Goal: Transaction & Acquisition: Book appointment/travel/reservation

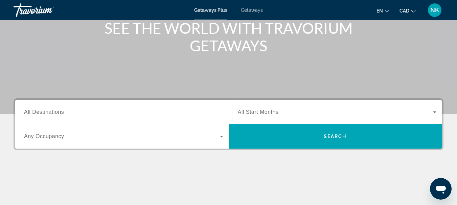
scroll to position [100, 0]
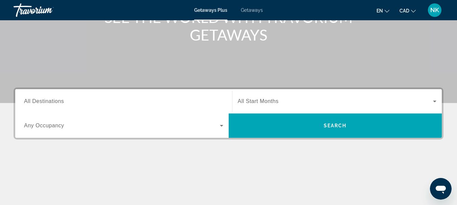
click at [103, 102] on input "Destination All Destinations" at bounding box center [123, 102] width 199 height 8
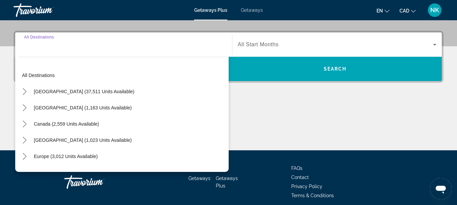
scroll to position [165, 0]
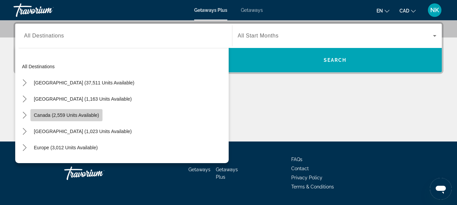
click at [85, 118] on span "Canada (2,559 units available)" at bounding box center [66, 115] width 65 height 5
type input "**********"
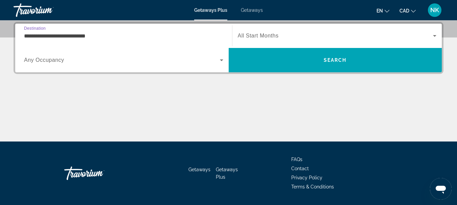
click at [286, 33] on span "Search widget" at bounding box center [335, 36] width 195 height 8
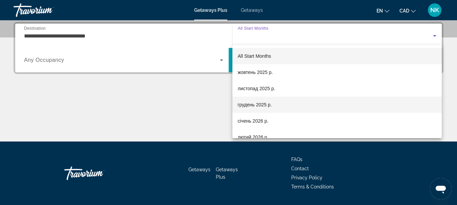
click at [248, 106] on span "грудень 2025 р." at bounding box center [255, 105] width 34 height 8
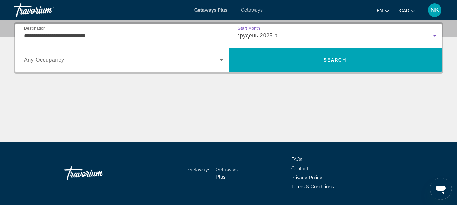
click at [72, 59] on span "Search widget" at bounding box center [122, 60] width 196 height 8
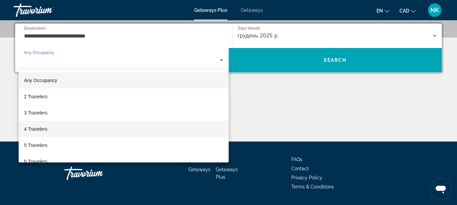
click at [45, 126] on span "4 Travelers" at bounding box center [35, 129] width 23 height 8
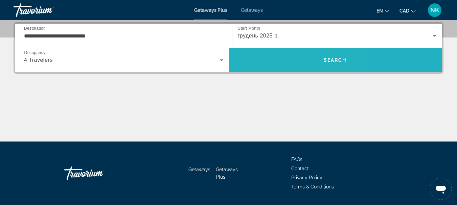
click at [273, 55] on span "Search" at bounding box center [335, 60] width 213 height 16
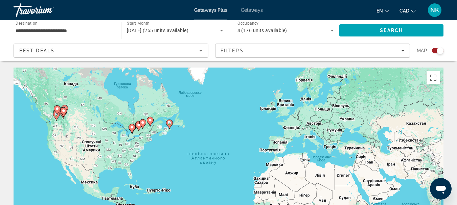
click at [55, 109] on icon "Main content" at bounding box center [57, 110] width 6 height 9
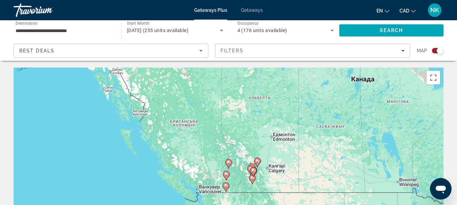
click at [254, 171] on image "Main content" at bounding box center [253, 171] width 4 height 4
type input "**********"
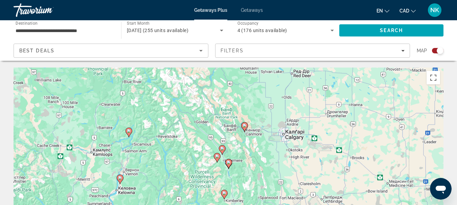
click at [230, 167] on gmp-advanced-marker "Main content" at bounding box center [228, 164] width 7 height 10
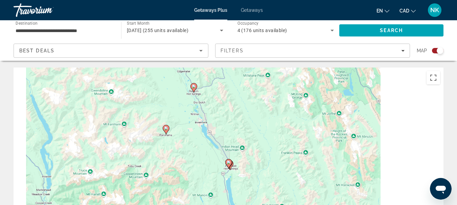
click at [230, 165] on icon "Main content" at bounding box center [228, 164] width 6 height 9
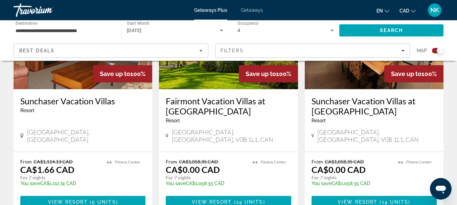
scroll to position [318, 0]
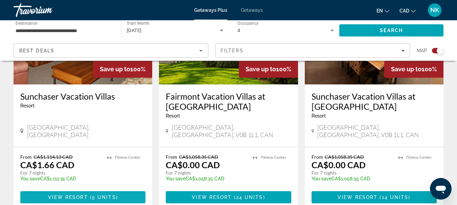
click at [71, 189] on span "Main content" at bounding box center [82, 197] width 125 height 16
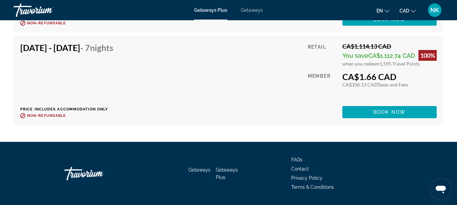
scroll to position [1643, 0]
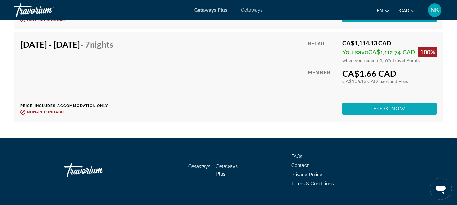
click at [415, 110] on span "Main content" at bounding box center [389, 109] width 94 height 16
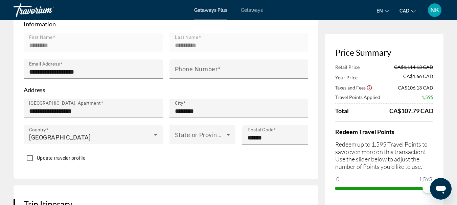
scroll to position [189, 0]
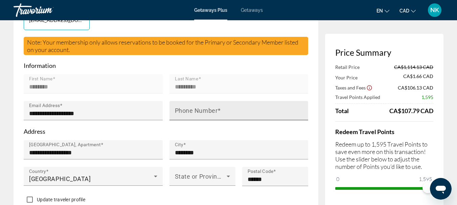
click at [214, 111] on mat-label "Phone Number" at bounding box center [196, 110] width 43 height 7
click at [214, 111] on input "Phone Number" at bounding box center [241, 114] width 132 height 8
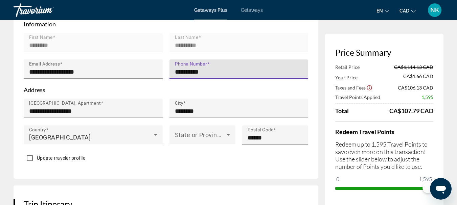
scroll to position [270, 0]
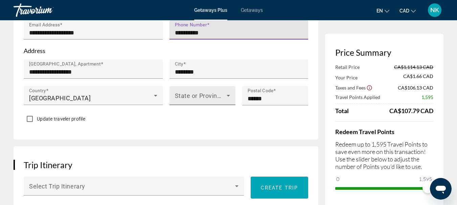
type input "**********"
click at [173, 97] on div "State or Province" at bounding box center [202, 95] width 66 height 19
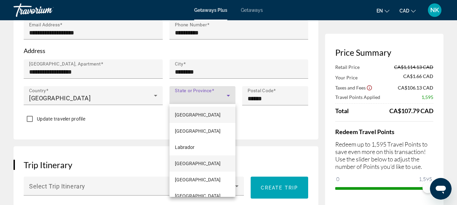
click at [189, 161] on span "Manitoba" at bounding box center [198, 164] width 46 height 8
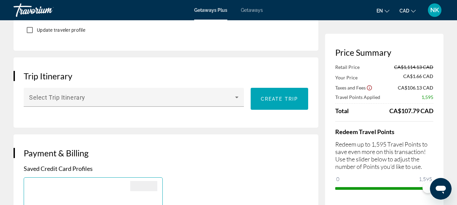
scroll to position [351, 0]
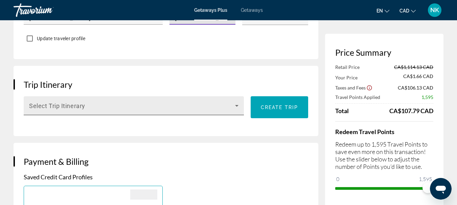
click at [237, 105] on icon "Main content" at bounding box center [236, 106] width 3 height 2
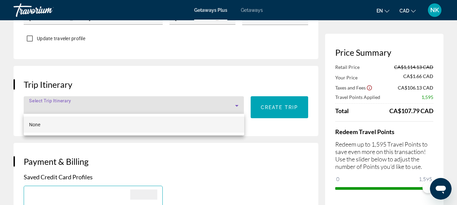
click at [237, 104] on div at bounding box center [228, 102] width 457 height 205
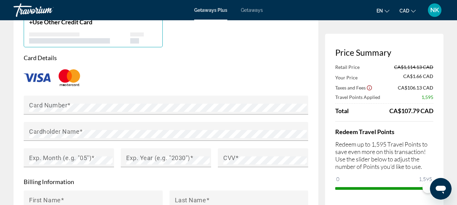
scroll to position [568, 0]
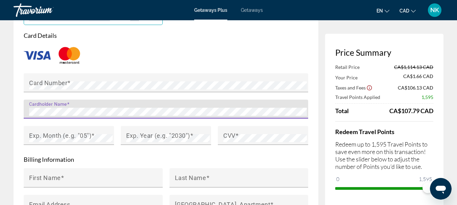
click at [242, 153] on form "Card Details Card Number Cardholder Name Exp. Month (e.g. "05") Exp. Year (e.g.…" at bounding box center [166, 160] width 284 height 257
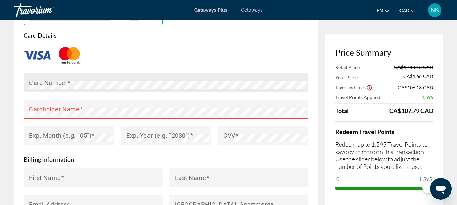
click at [56, 81] on mat-label "Card Number" at bounding box center [48, 82] width 38 height 7
click at [123, 43] on div "Card Details Card Number Cardholder Name Exp. Month (e.g. "05") Exp. Year (e.g.…" at bounding box center [166, 92] width 284 height 121
click at [64, 107] on mat-label "Cardholder Name" at bounding box center [54, 108] width 50 height 7
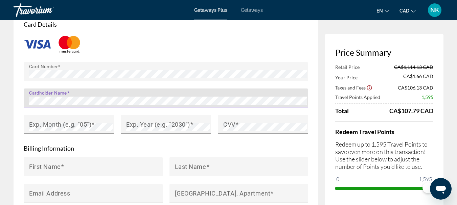
scroll to position [598, 0]
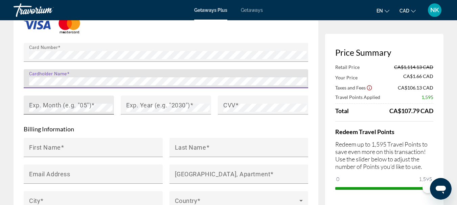
click at [73, 102] on mat-label "Exp. Month (e.g. "05")" at bounding box center [60, 104] width 62 height 7
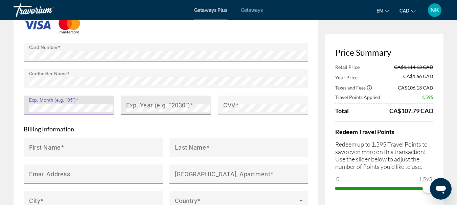
click at [147, 111] on div "Exp. Year (e.g. "2030")" at bounding box center [168, 105] width 84 height 19
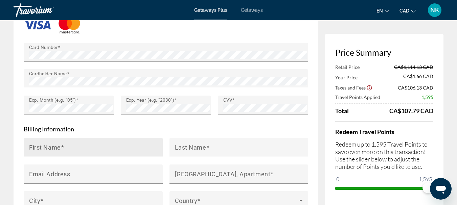
click at [64, 144] on span "Main content" at bounding box center [62, 147] width 3 height 7
click at [64, 146] on input "First Name" at bounding box center [95, 150] width 132 height 8
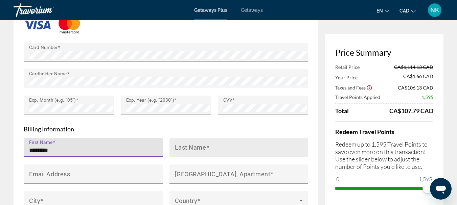
type input "********"
click at [226, 146] on input "Last Name" at bounding box center [241, 150] width 132 height 8
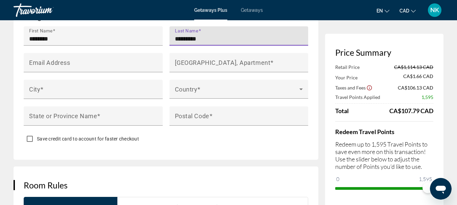
scroll to position [654, 0]
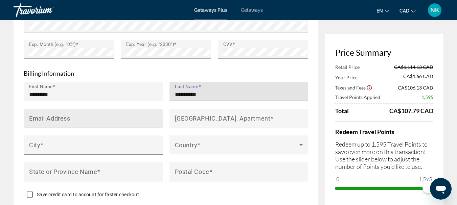
type input "*********"
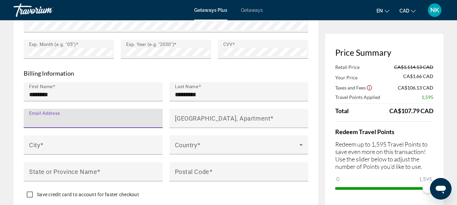
click at [113, 118] on input "Email Address" at bounding box center [95, 121] width 132 height 8
type input "*"
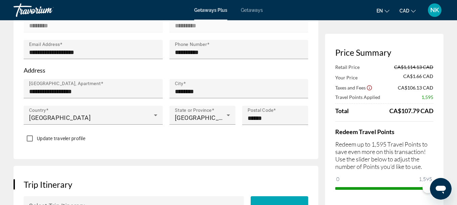
scroll to position [212, 0]
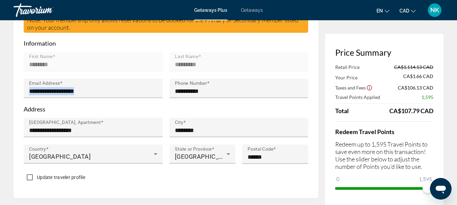
drag, startPoint x: 26, startPoint y: 90, endPoint x: 86, endPoint y: 98, distance: 60.4
click at [86, 98] on mat-form-field "**********" at bounding box center [93, 92] width 139 height 27
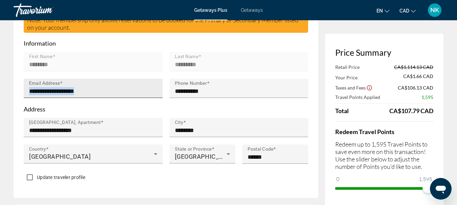
copy div "Main content"
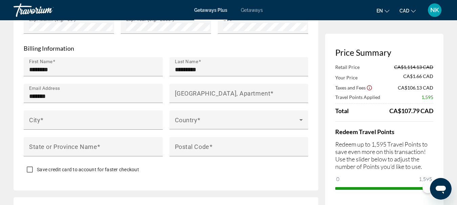
scroll to position [702, 0]
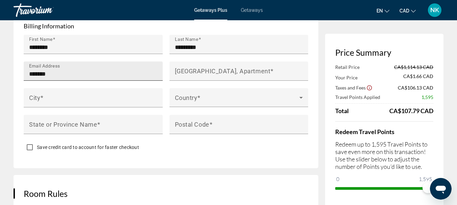
click at [122, 78] on div "Email Address *******" at bounding box center [95, 71] width 132 height 19
type input "*"
paste input "**********"
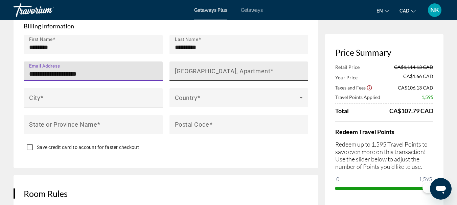
type input "**********"
click at [212, 71] on mat-label "House Number, Street, Apartment" at bounding box center [223, 70] width 96 height 7
click at [212, 71] on input "House Number, Street, Apartment" at bounding box center [241, 74] width 132 height 8
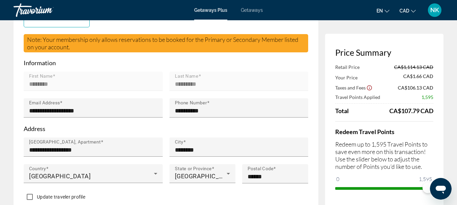
scroll to position [239, 0]
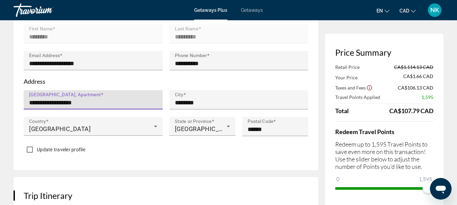
drag, startPoint x: 30, startPoint y: 101, endPoint x: 85, endPoint y: 104, distance: 54.8
click at [85, 104] on input "**********" at bounding box center [95, 103] width 132 height 8
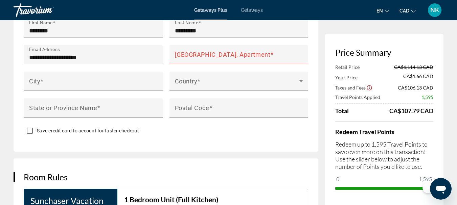
scroll to position [715, 0]
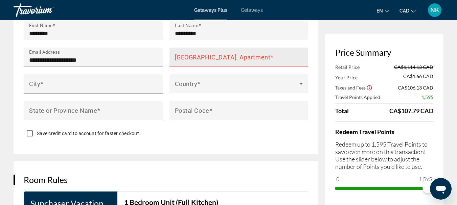
click at [247, 55] on mat-label "House Number, Street, Apartment" at bounding box center [223, 56] width 96 height 7
click at [247, 56] on input "House Number, Street, Apartment" at bounding box center [241, 60] width 132 height 8
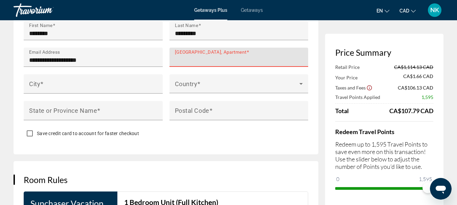
paste input "**********"
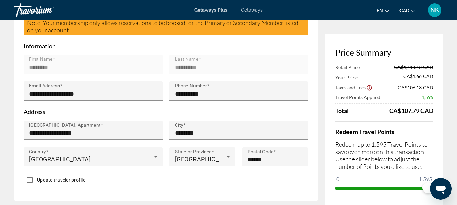
scroll to position [234, 0]
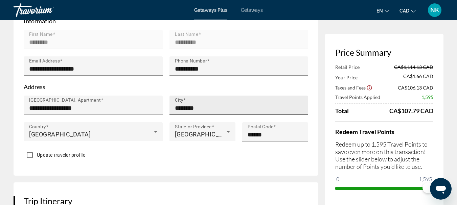
type input "**********"
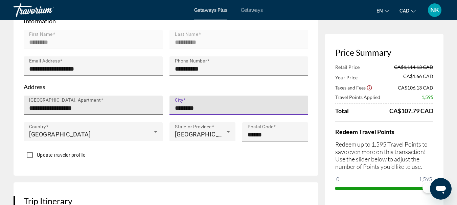
drag, startPoint x: 208, startPoint y: 109, endPoint x: 162, endPoint y: 101, distance: 46.9
click at [160, 101] on div "**********" at bounding box center [165, 122] width 291 height 53
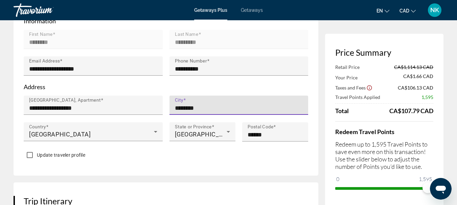
drag, startPoint x: 192, startPoint y: 108, endPoint x: 195, endPoint y: 110, distance: 3.7
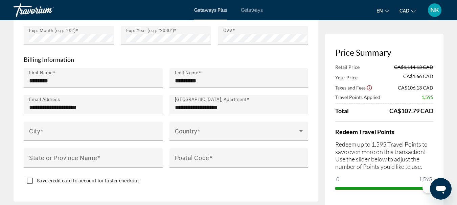
scroll to position [715, 0]
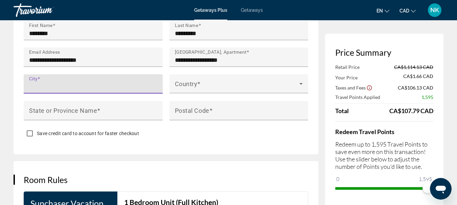
paste input "********"
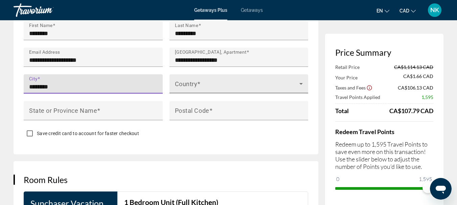
type input "********"
click at [203, 82] on span "Main content" at bounding box center [237, 86] width 125 height 8
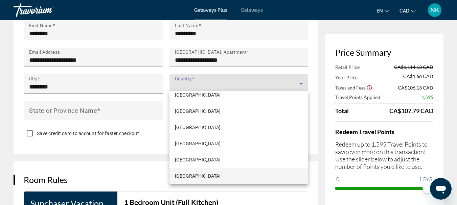
scroll to position [3, 0]
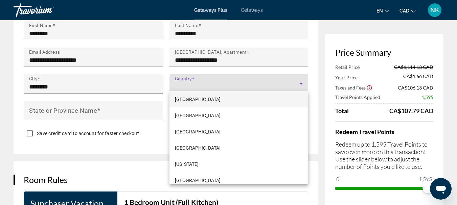
click at [200, 81] on div at bounding box center [228, 102] width 457 height 205
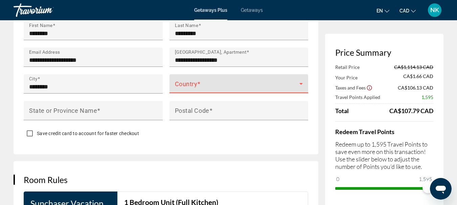
click at [210, 82] on span "Main content" at bounding box center [237, 86] width 125 height 8
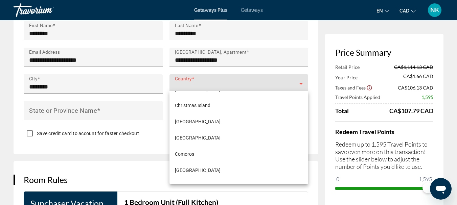
scroll to position [646, 0]
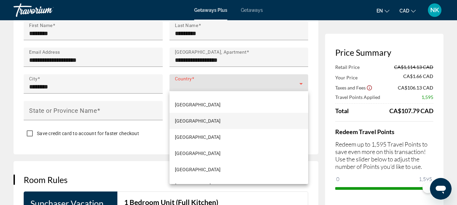
click at [214, 119] on mat-option "Canada" at bounding box center [238, 121] width 139 height 16
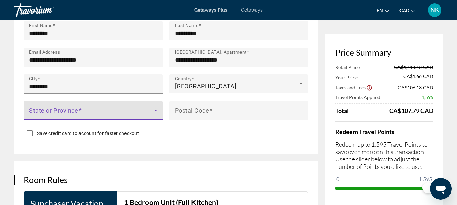
click at [99, 109] on span "Main content" at bounding box center [91, 113] width 125 height 8
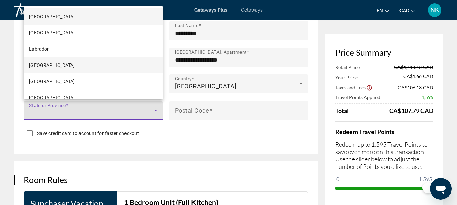
click at [81, 64] on mat-option "Manitoba" at bounding box center [93, 65] width 139 height 16
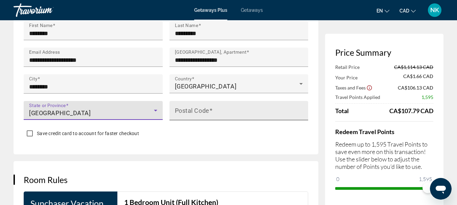
click at [209, 111] on mat-label "Postal Code" at bounding box center [192, 110] width 34 height 7
click at [209, 111] on input "Postal Code" at bounding box center [241, 114] width 132 height 8
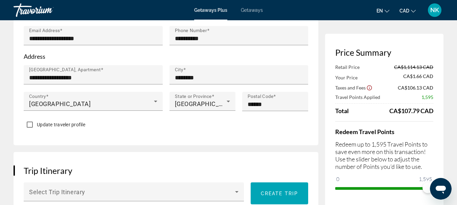
scroll to position [278, 0]
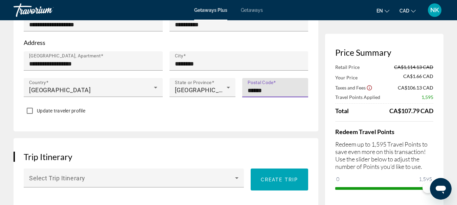
drag, startPoint x: 276, startPoint y: 90, endPoint x: 246, endPoint y: 87, distance: 29.9
click at [246, 87] on div "Postal Code ******" at bounding box center [275, 87] width 66 height 19
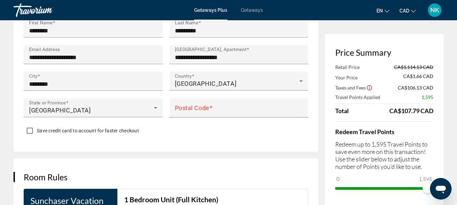
scroll to position [727, 0]
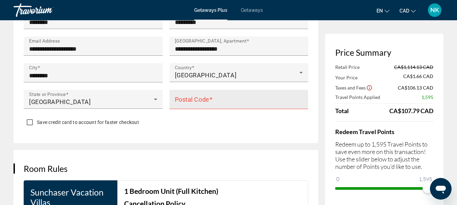
drag, startPoint x: 208, startPoint y: 97, endPoint x: 192, endPoint y: 97, distance: 15.6
drag, startPoint x: 192, startPoint y: 97, endPoint x: 178, endPoint y: 97, distance: 14.2
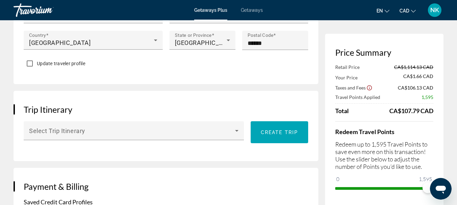
scroll to position [287, 0]
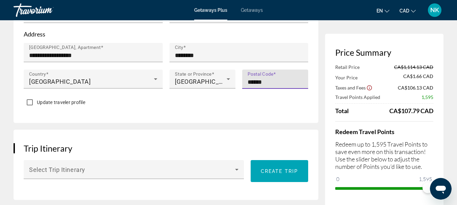
drag, startPoint x: 270, startPoint y: 79, endPoint x: 242, endPoint y: 79, distance: 28.4
click at [242, 79] on div "Postal Code ******" at bounding box center [275, 79] width 66 height 19
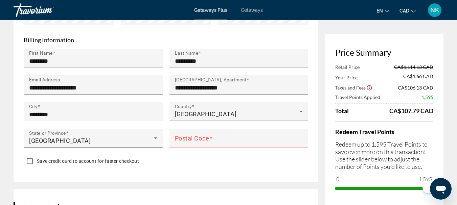
scroll to position [693, 0]
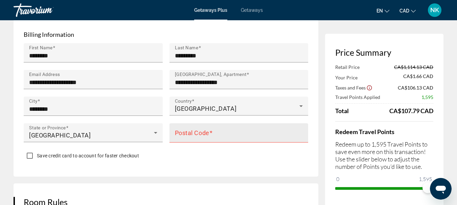
click at [221, 133] on input "Postal Code" at bounding box center [241, 136] width 132 height 8
paste input "******"
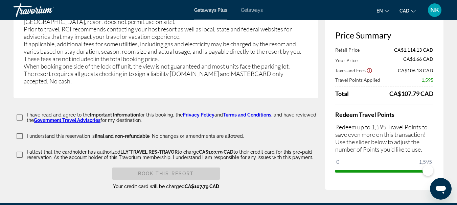
scroll to position [1308, 0]
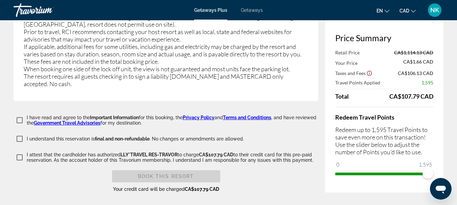
type input "******"
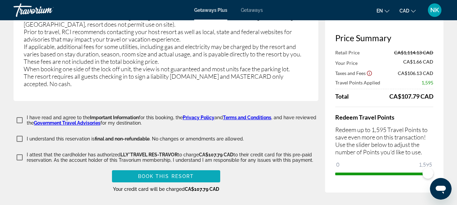
click at [168, 168] on span "Main content" at bounding box center [166, 176] width 108 height 16
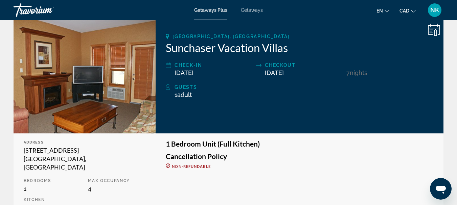
scroll to position [114, 0]
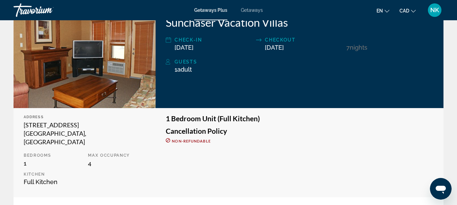
click at [187, 58] on div "Guests" at bounding box center [303, 62] width 259 height 8
drag, startPoint x: 173, startPoint y: 61, endPoint x: 198, endPoint y: 65, distance: 25.4
click at [196, 61] on div "Guests 1 Adult Adults , Child Children" at bounding box center [299, 65] width 267 height 15
drag, startPoint x: 171, startPoint y: 73, endPoint x: 216, endPoint y: 69, distance: 45.1
click at [216, 69] on div "Fairmont Hot Springs, Canada Sunchaser Vacation Villas Check-In 12/22/2025 Chec…" at bounding box center [300, 52] width 288 height 114
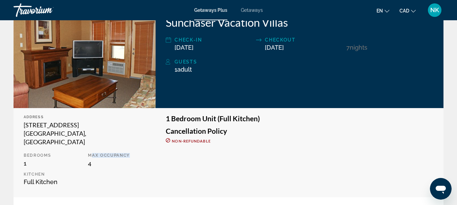
drag, startPoint x: 92, startPoint y: 146, endPoint x: 143, endPoint y: 144, distance: 50.7
click at [143, 144] on div "Address 5129 Riverview Gate Road Fairmont Hot Springs, Canada Bedrooms 1 Max Oc…" at bounding box center [85, 152] width 142 height 89
drag, startPoint x: 87, startPoint y: 157, endPoint x: 115, endPoint y: 155, distance: 28.1
click at [115, 155] on div "Max Occupancy 4" at bounding box center [117, 160] width 64 height 14
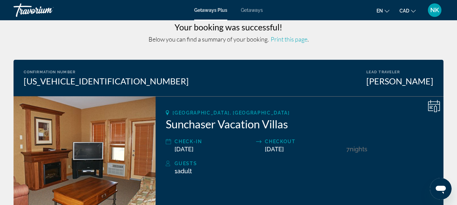
scroll to position [0, 0]
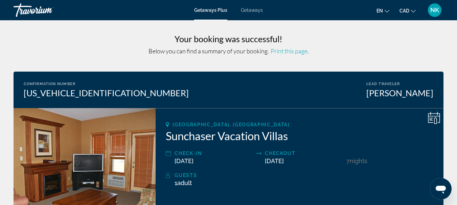
click at [455, 16] on div "Getaways Plus Getaways en English Español Français Italiano Português русский C…" at bounding box center [228, 10] width 457 height 18
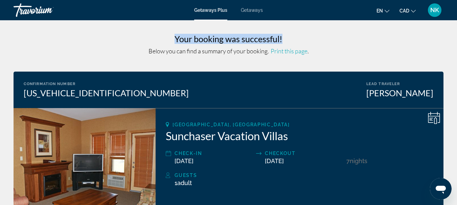
drag, startPoint x: 456, startPoint y: 21, endPoint x: 457, endPoint y: 41, distance: 20.3
click at [457, 41] on html "Skip to main content Getaways Plus Getaways en English Español Français Italian…" at bounding box center [228, 102] width 457 height 205
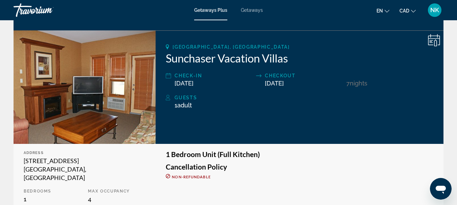
scroll to position [85, 0]
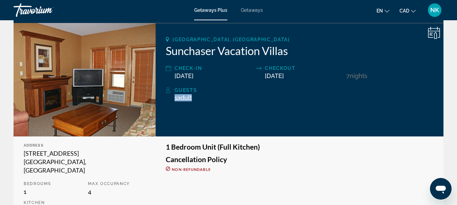
drag, startPoint x: 175, startPoint y: 100, endPoint x: 212, endPoint y: 97, distance: 37.0
click at [211, 98] on div "1 Adult Adults , Child Children" at bounding box center [303, 97] width 259 height 7
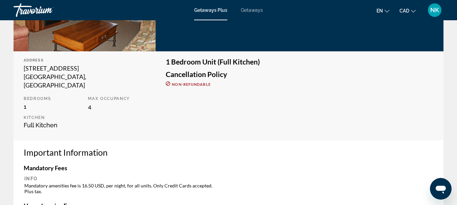
scroll to position [179, 0]
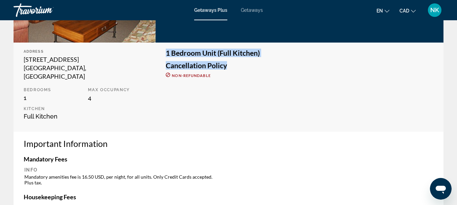
drag, startPoint x: 167, startPoint y: 53, endPoint x: 274, endPoint y: 60, distance: 107.8
click at [274, 60] on div "1 Bedroom Unit (Full Kitchen) Cancellation Policy Non-refundable" at bounding box center [299, 63] width 267 height 28
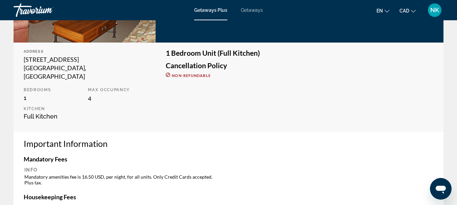
click at [265, 75] on p "Non-refundable" at bounding box center [299, 75] width 267 height 5
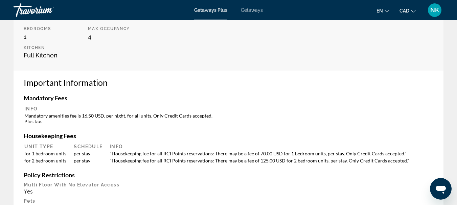
scroll to position [0, 0]
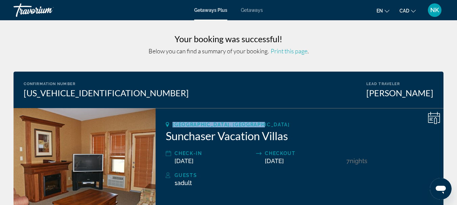
drag, startPoint x: 171, startPoint y: 124, endPoint x: 279, endPoint y: 123, distance: 107.9
click at [279, 123] on div "Fairmont Hot Springs, Canada" at bounding box center [299, 124] width 267 height 5
copy span "Fairmont Hot Springs, Canada"
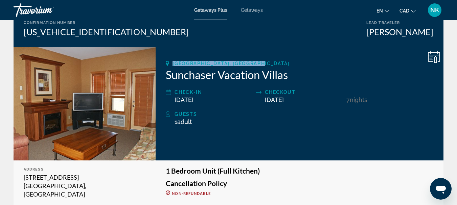
scroll to position [39, 0]
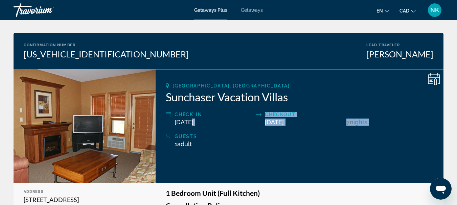
drag, startPoint x: 192, startPoint y: 122, endPoint x: 163, endPoint y: 126, distance: 30.0
click at [163, 126] on div "Fairmont Hot Springs, Canada Sunchaser Vacation Villas Check-In 12/22/2025 Chec…" at bounding box center [300, 126] width 288 height 114
click at [402, 100] on h2 "Sunchaser Vacation Villas" at bounding box center [299, 97] width 267 height 14
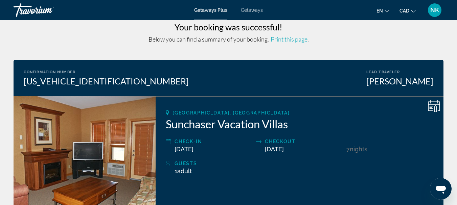
scroll to position [0, 0]
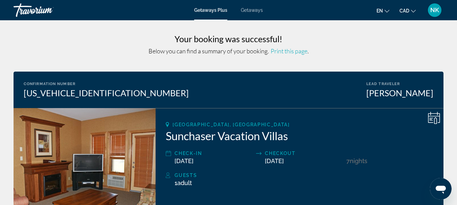
click at [438, 10] on span "NK" at bounding box center [434, 10] width 9 height 7
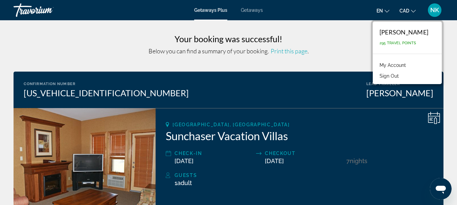
click at [391, 67] on link "My Account" at bounding box center [392, 65] width 33 height 9
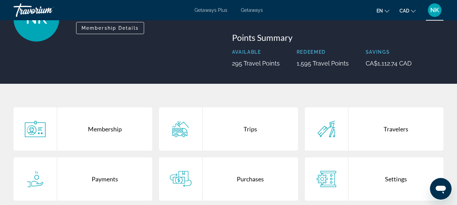
scroll to position [91, 0]
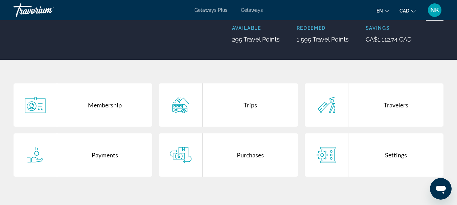
click at [246, 103] on div "Trips" at bounding box center [250, 105] width 95 height 43
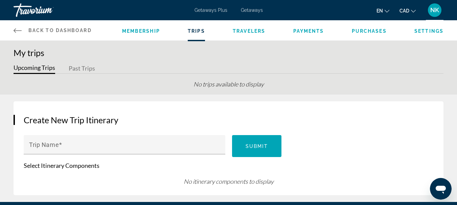
click at [425, 32] on span "Settings" at bounding box center [428, 30] width 29 height 5
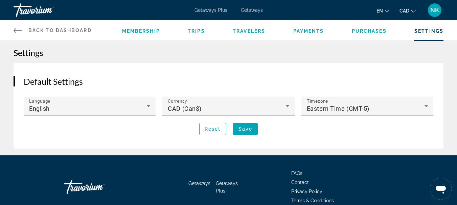
click at [435, 9] on span "NK" at bounding box center [434, 10] width 9 height 7
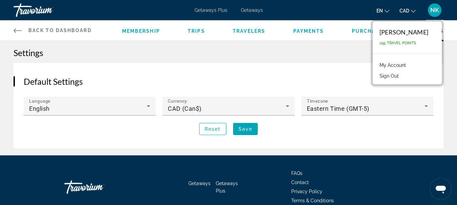
click at [391, 67] on link "My Account" at bounding box center [392, 65] width 33 height 9
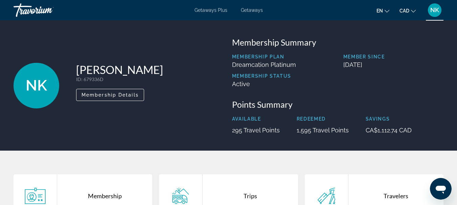
click at [35, 12] on div "Travorium" at bounding box center [48, 10] width 68 height 18
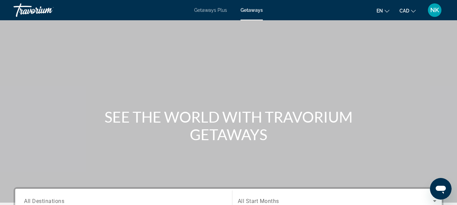
drag, startPoint x: 461, startPoint y: 60, endPoint x: 461, endPoint y: 136, distance: 75.7
click at [457, 136] on html "Skip to main content Getaways Plus Getaways en English Español Français Italian…" at bounding box center [228, 102] width 457 height 205
click at [223, 13] on span "Getaways Plus" at bounding box center [210, 9] width 33 height 5
click at [433, 10] on span "NK" at bounding box center [434, 10] width 9 height 7
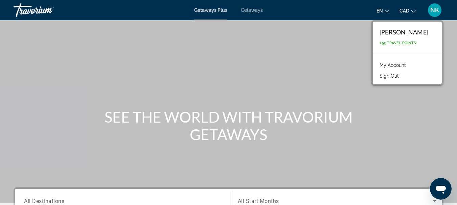
click at [389, 66] on link "My Account" at bounding box center [392, 65] width 33 height 9
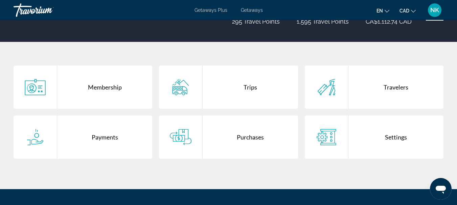
scroll to position [123, 0]
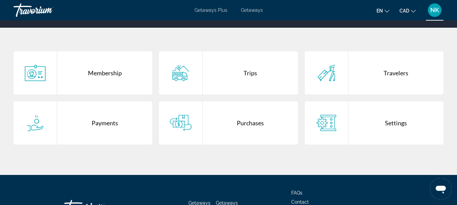
click at [120, 122] on div "Payments" at bounding box center [104, 122] width 95 height 43
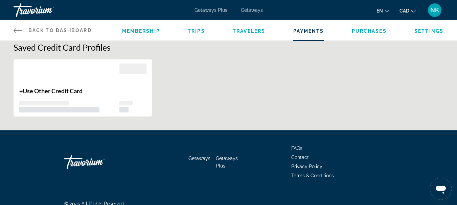
scroll to position [14, 0]
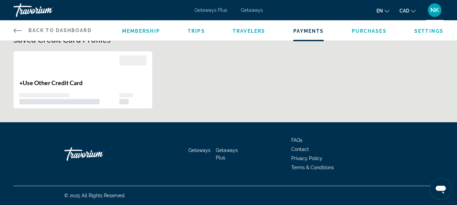
click at [359, 37] on div "Membership Trips Travelers Payments Purchases Settings" at bounding box center [282, 30] width 321 height 20
click at [378, 30] on span "Purchases" at bounding box center [369, 30] width 35 height 5
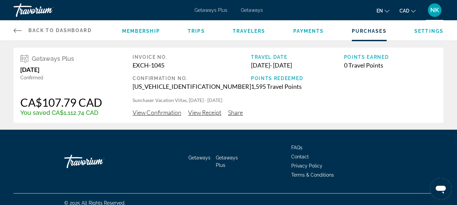
click at [208, 112] on span "View Receipt" at bounding box center [204, 112] width 33 height 7
drag, startPoint x: 385, startPoint y: 86, endPoint x: 359, endPoint y: 89, distance: 26.2
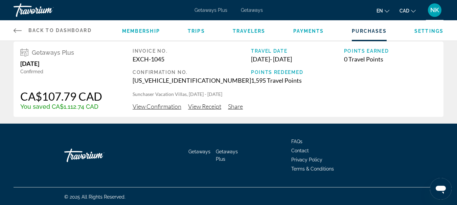
scroll to position [7, 0]
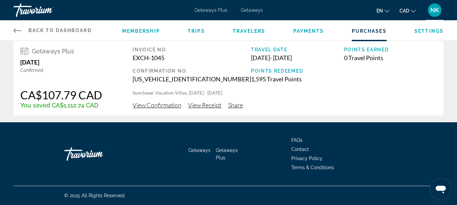
click at [198, 107] on span "View Receipt" at bounding box center [204, 104] width 33 height 7
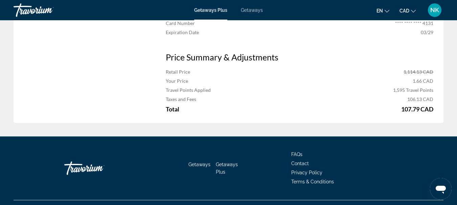
scroll to position [237, 0]
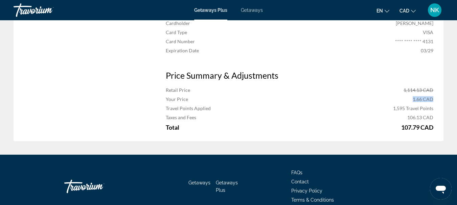
drag, startPoint x: 412, startPoint y: 97, endPoint x: 434, endPoint y: 97, distance: 21.3
click at [434, 97] on div "Payment Information Cardholder Nataliia Kovalchuk Card Type VISA Card Number **…" at bounding box center [300, 69] width 288 height 145
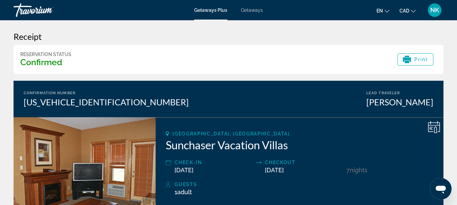
scroll to position [0, 0]
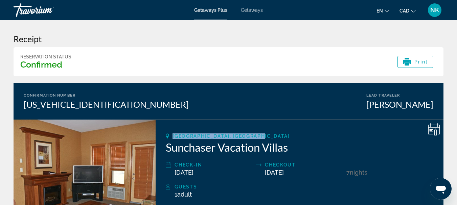
drag, startPoint x: 171, startPoint y: 134, endPoint x: 277, endPoint y: 137, distance: 105.9
click at [277, 137] on div "Fairmont Hot Springs, Canada" at bounding box center [299, 136] width 267 height 5
click at [53, 11] on div "Travorium" at bounding box center [48, 10] width 68 height 18
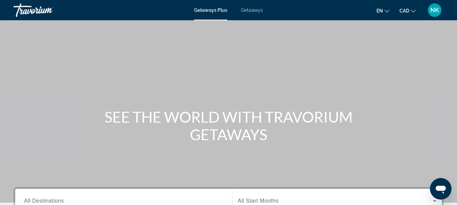
click at [435, 9] on span "NK" at bounding box center [434, 10] width 9 height 7
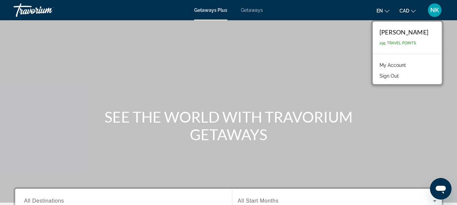
click at [318, 69] on div "Main content" at bounding box center [228, 101] width 457 height 203
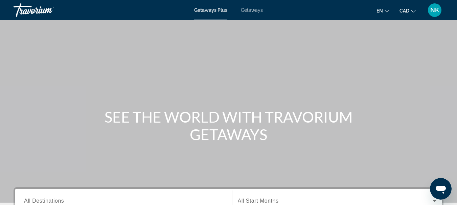
click at [436, 15] on div "NK" at bounding box center [435, 10] width 14 height 14
click at [434, 10] on span "NK" at bounding box center [434, 10] width 9 height 7
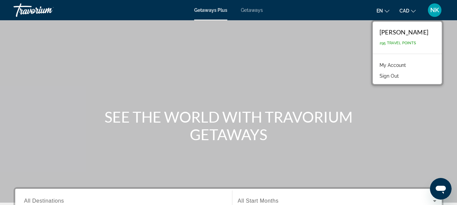
click at [397, 63] on link "My Account" at bounding box center [392, 65] width 33 height 9
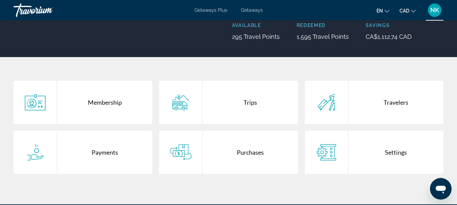
scroll to position [98, 0]
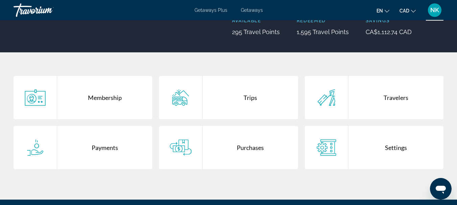
click at [257, 95] on div "Trips" at bounding box center [250, 97] width 95 height 43
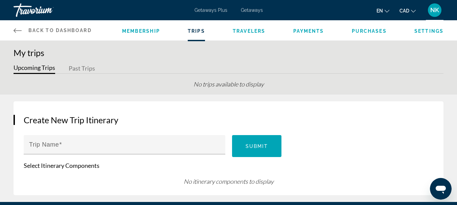
click at [378, 32] on span "Purchases" at bounding box center [369, 30] width 35 height 5
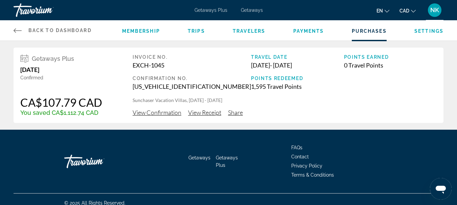
click at [173, 112] on span "View Confirmation" at bounding box center [157, 112] width 49 height 7
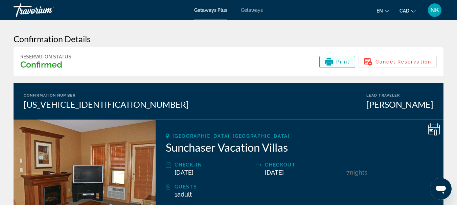
click at [340, 64] on span "Print" at bounding box center [343, 61] width 14 height 5
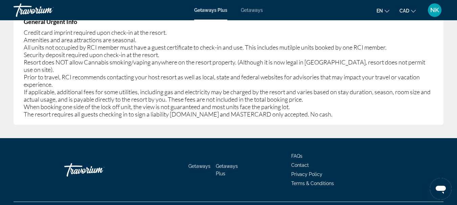
scroll to position [51, 0]
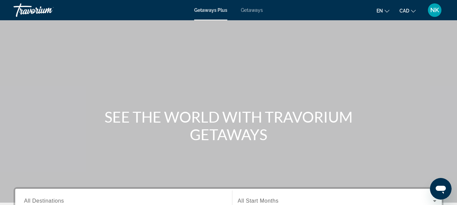
click at [430, 10] on span "NK" at bounding box center [434, 10] width 9 height 7
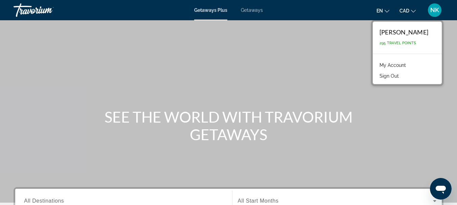
click at [388, 65] on link "My Account" at bounding box center [392, 65] width 33 height 9
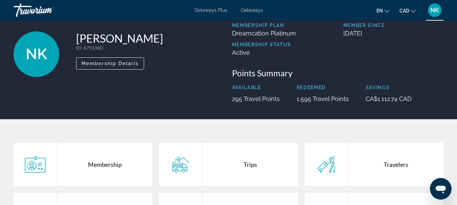
scroll to position [33, 0]
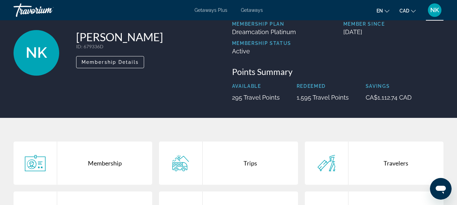
drag, startPoint x: 453, startPoint y: 51, endPoint x: 456, endPoint y: 67, distance: 16.2
click at [456, 68] on div "NK Nataliia Kovalchuk ID : 679336D Secondary Member Membership Details Membersh…" at bounding box center [228, 52] width 457 height 97
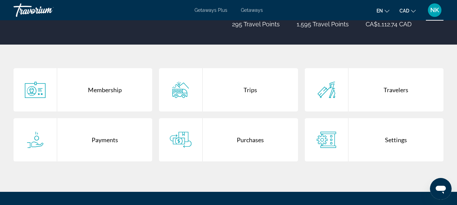
scroll to position [124, 0]
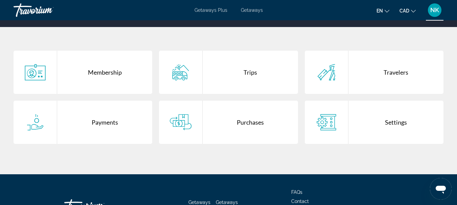
click at [240, 125] on div "Purchases" at bounding box center [250, 122] width 95 height 43
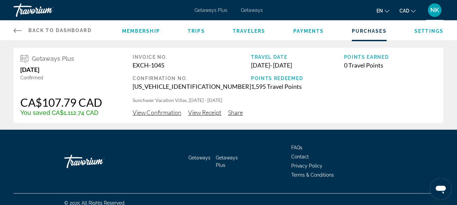
drag, startPoint x: 233, startPoint y: 66, endPoint x: 307, endPoint y: 66, distance: 74.0
click at [307, 66] on div "Invoice No. EXCH-1045 Confirmation No. EVRL0003442894001 Travel Date Dec 22, 20…" at bounding box center [285, 75] width 304 height 43
click at [327, 100] on p "Sunchaser Vacation Villas, 12/22/2025 - 12/29/2025" at bounding box center [285, 100] width 304 height 7
click at [167, 113] on span "View Confirmation" at bounding box center [157, 112] width 49 height 7
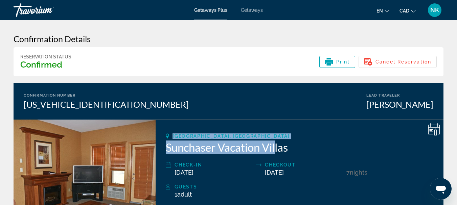
drag, startPoint x: 171, startPoint y: 134, endPoint x: 276, endPoint y: 140, distance: 105.3
click at [276, 140] on div "Fairmont Hot Springs, Canada Sunchaser Vacation Villas Check-In 12/22/2025 Chec…" at bounding box center [300, 177] width 288 height 114
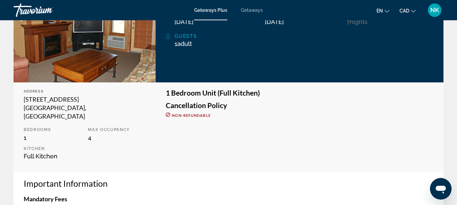
scroll to position [156, 0]
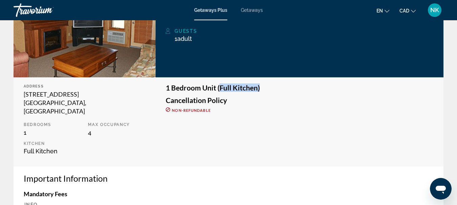
drag, startPoint x: 219, startPoint y: 88, endPoint x: 280, endPoint y: 85, distance: 60.6
click at [280, 85] on h3 "1 Bedroom Unit (Full Kitchen)" at bounding box center [299, 87] width 267 height 7
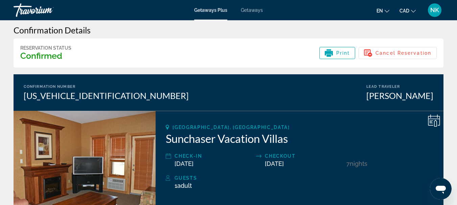
scroll to position [14, 0]
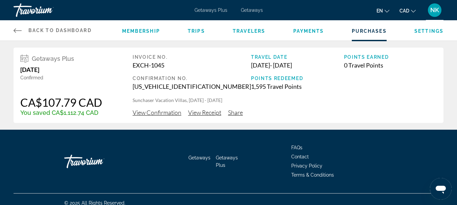
click at [214, 110] on span "View Receipt" at bounding box center [204, 112] width 33 height 7
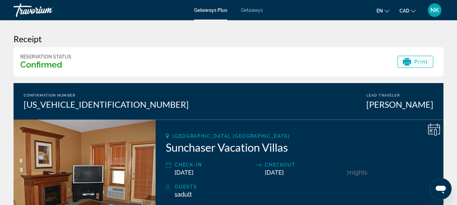
click at [418, 65] on div "Print" at bounding box center [415, 62] width 25 height 8
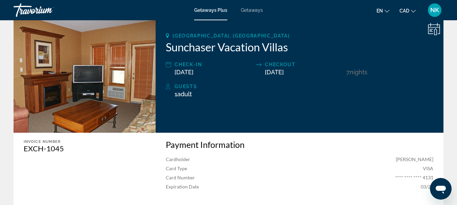
scroll to position [107, 0]
